Goal: Find specific page/section: Find specific page/section

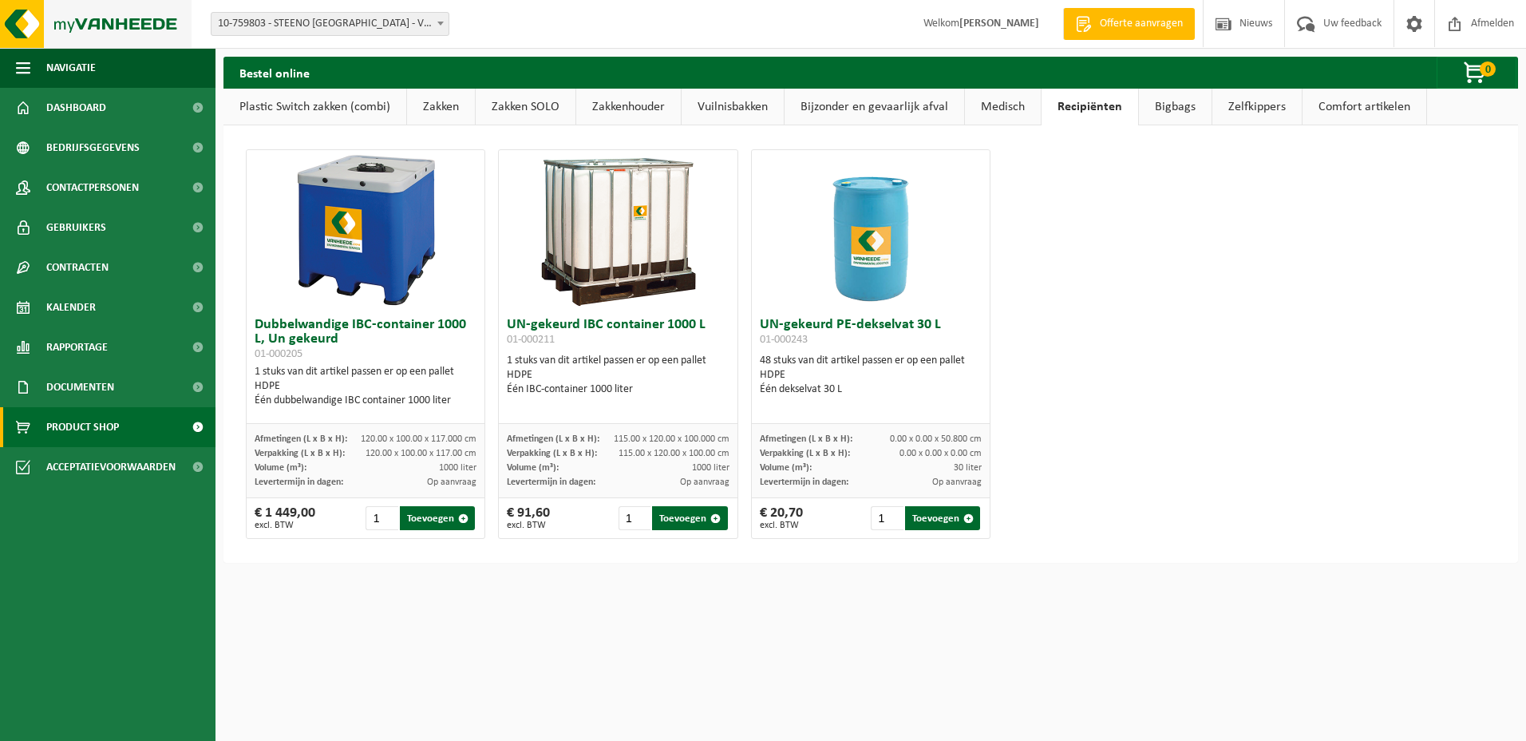
click at [97, 24] on img at bounding box center [96, 24] width 192 height 48
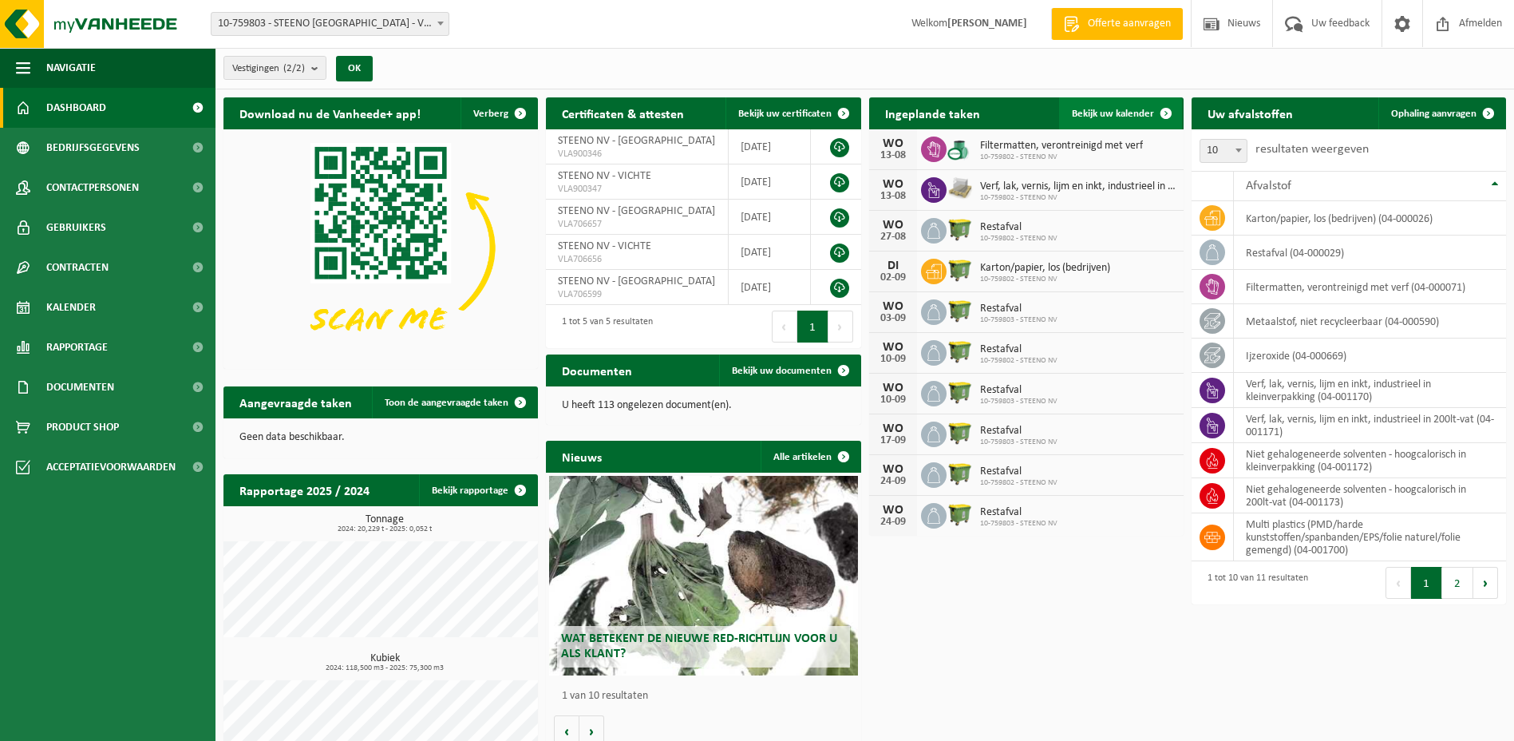
click at [1092, 113] on span "Bekijk uw kalender" at bounding box center [1113, 114] width 82 height 10
